Goal: Transaction & Acquisition: Subscribe to service/newsletter

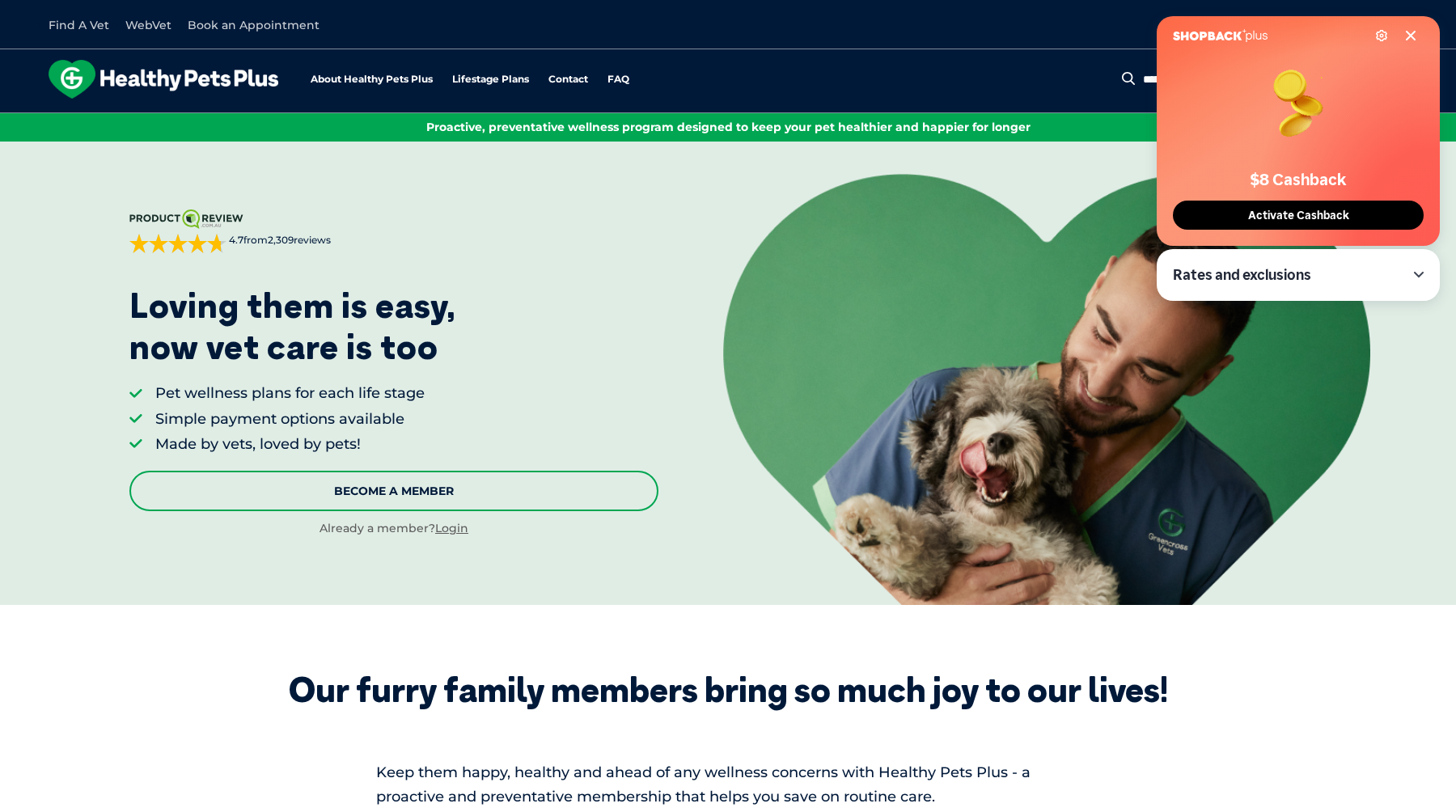
click at [453, 485] on link "Become A Member" at bounding box center [393, 491] width 528 height 40
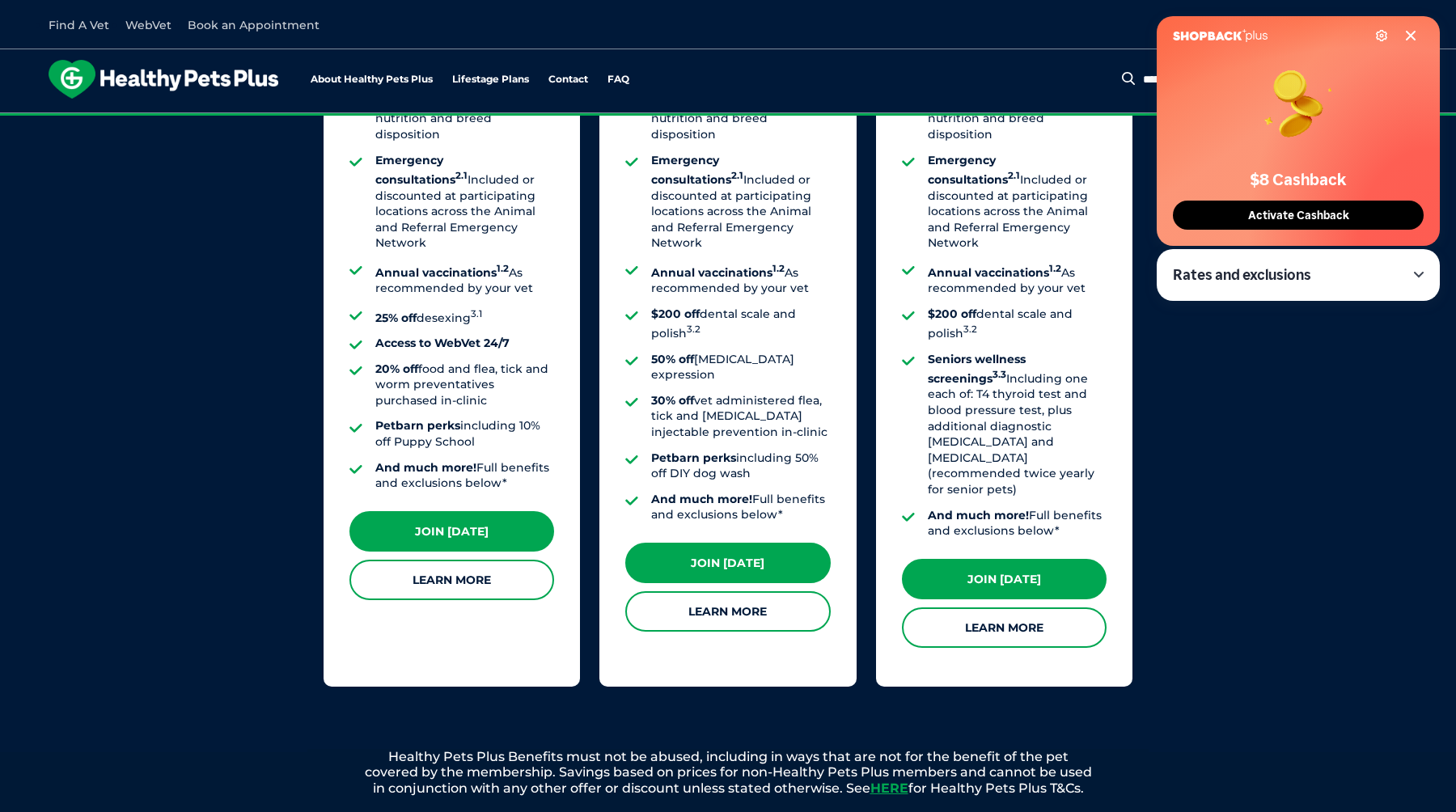
scroll to position [1421, 0]
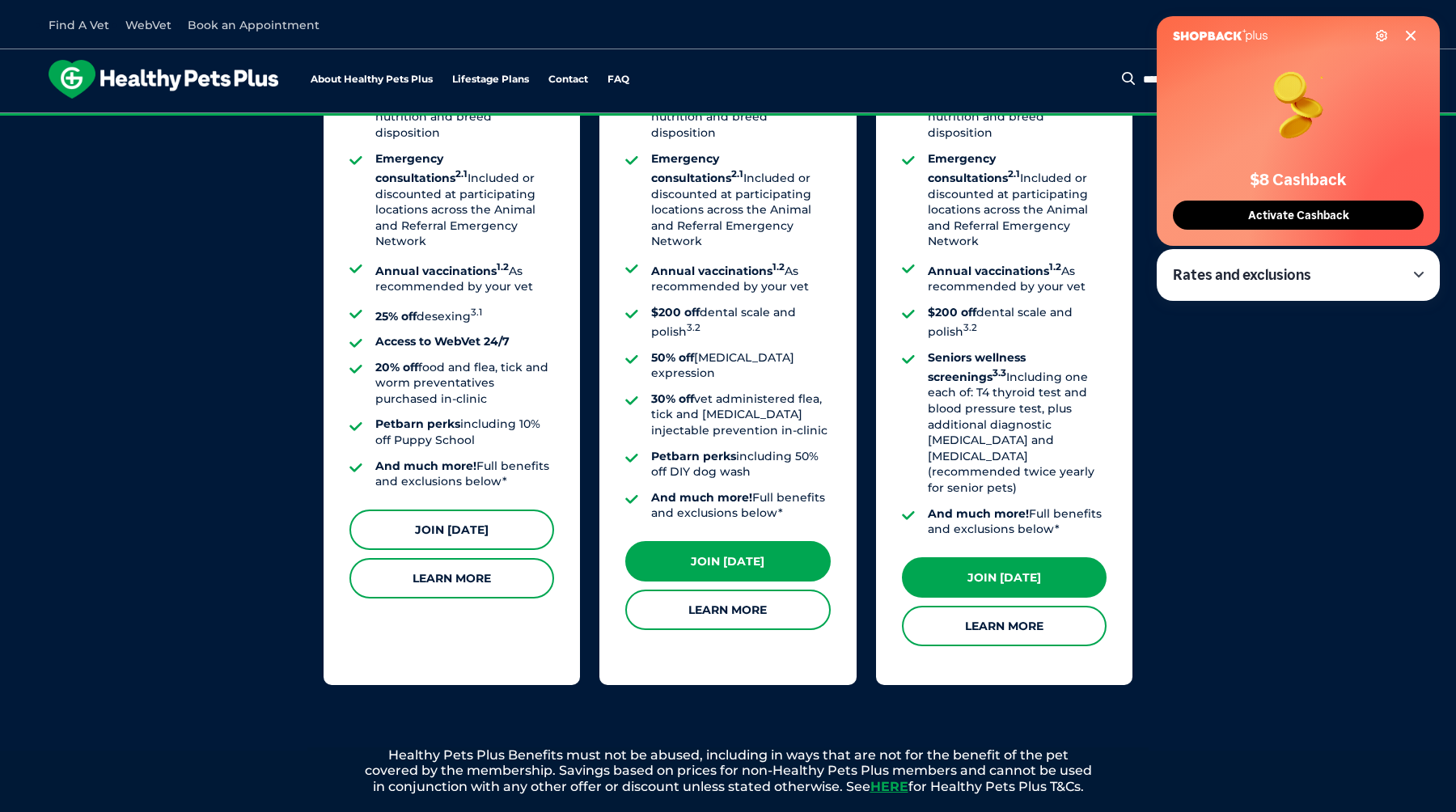
click at [516, 509] on link "Join [DATE]" at bounding box center [452, 529] width 205 height 40
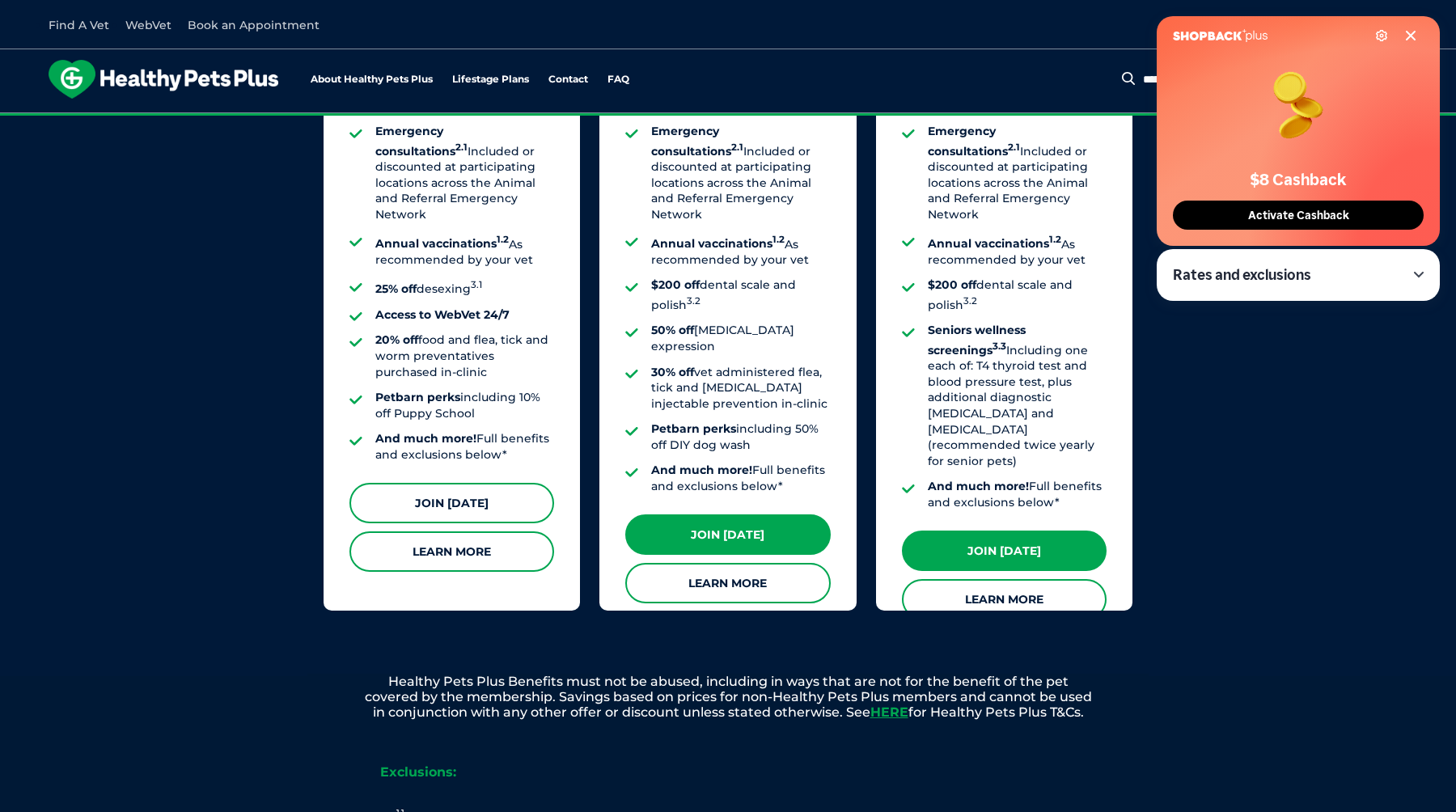
scroll to position [1394, 0]
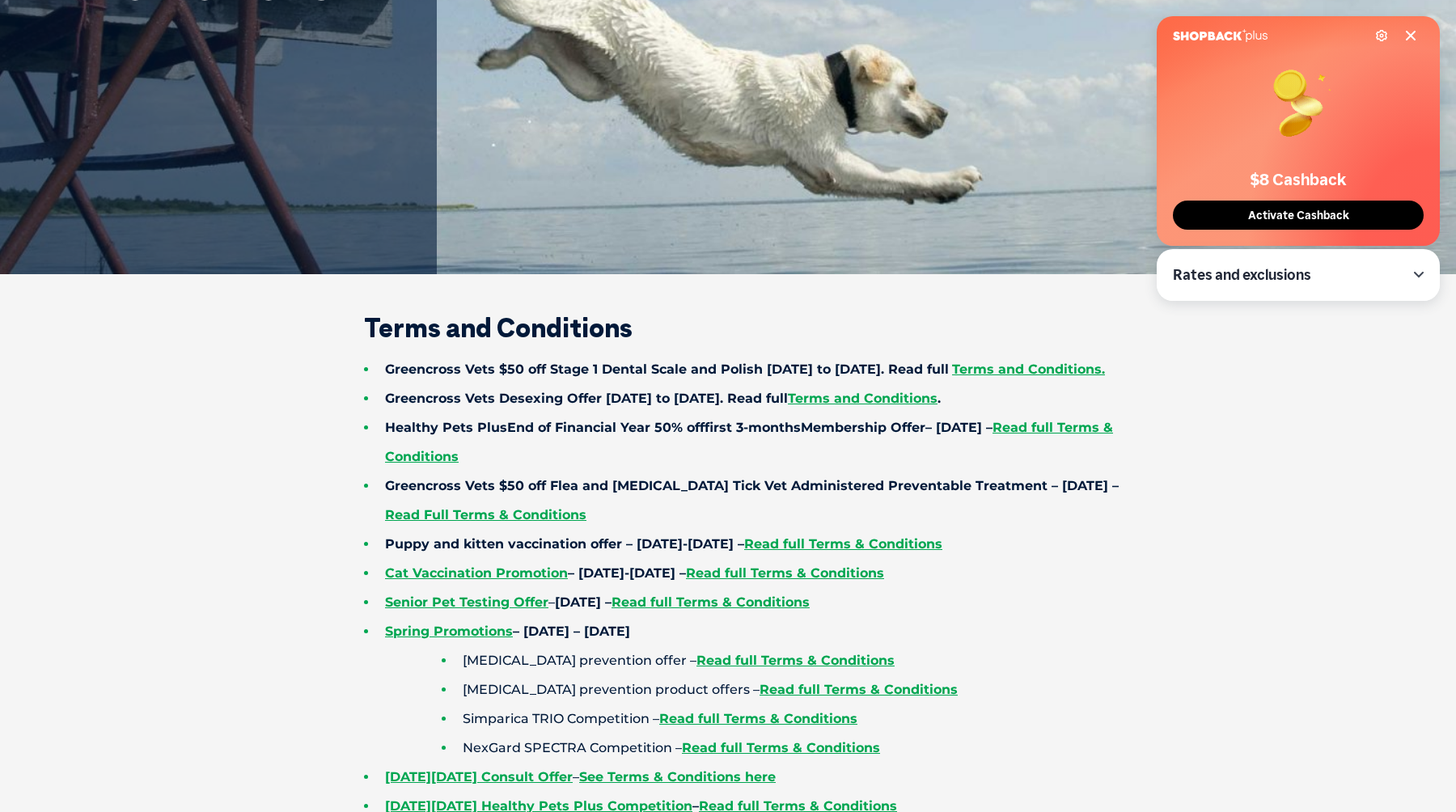
scroll to position [377, 0]
click at [1054, 456] on link "Read full Terms & Conditions" at bounding box center [749, 441] width 728 height 44
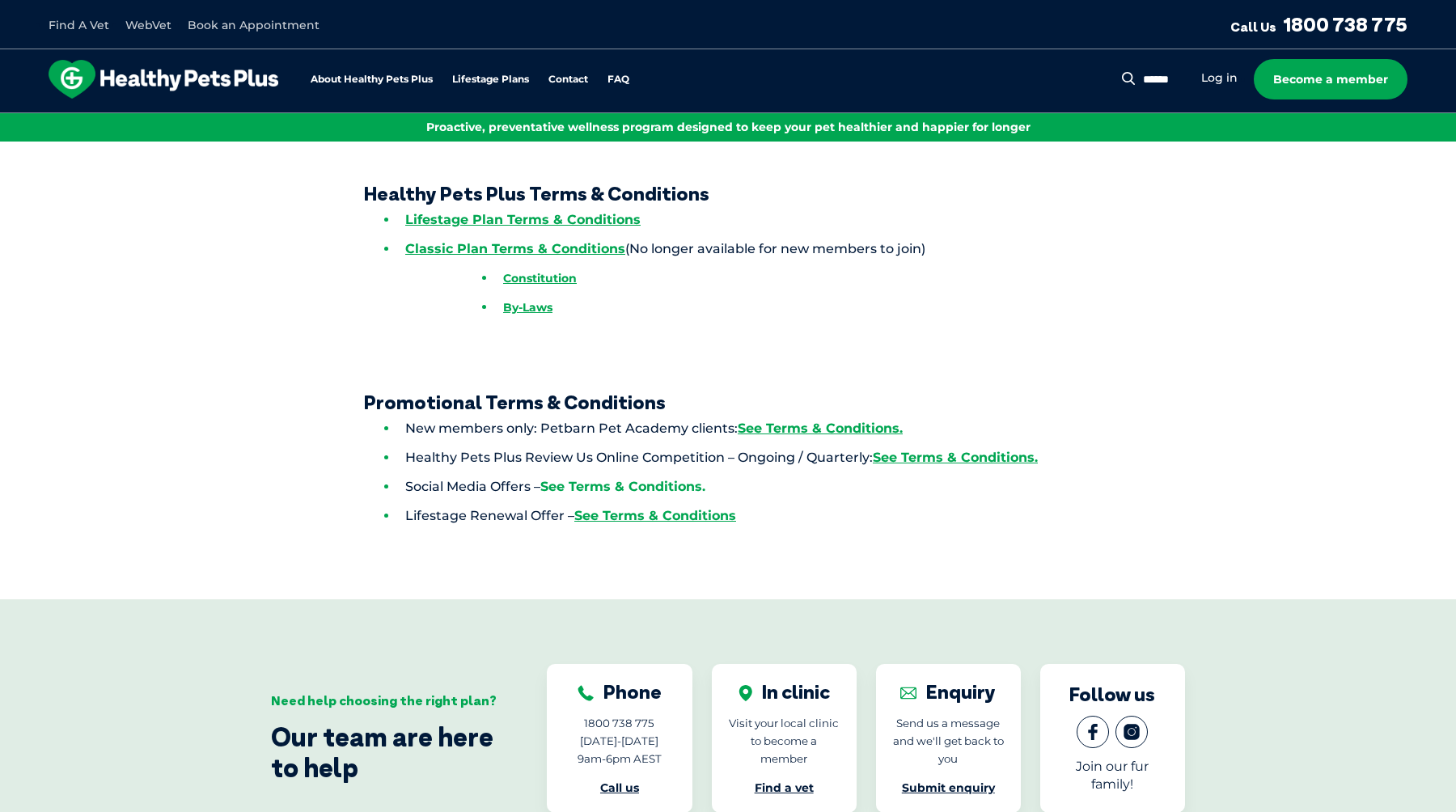
click at [665, 490] on link "See Terms & Conditions." at bounding box center [623, 487] width 165 height 16
